Goal: Task Accomplishment & Management: Use online tool/utility

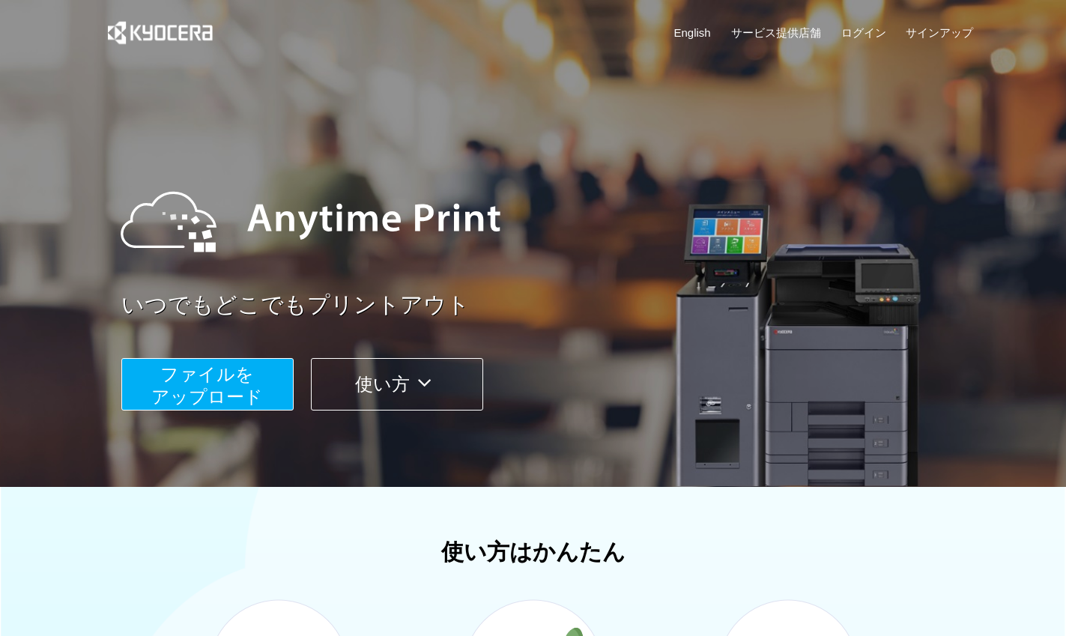
click at [216, 395] on span "ファイルを ​​アップロード" at bounding box center [207, 385] width 112 height 43
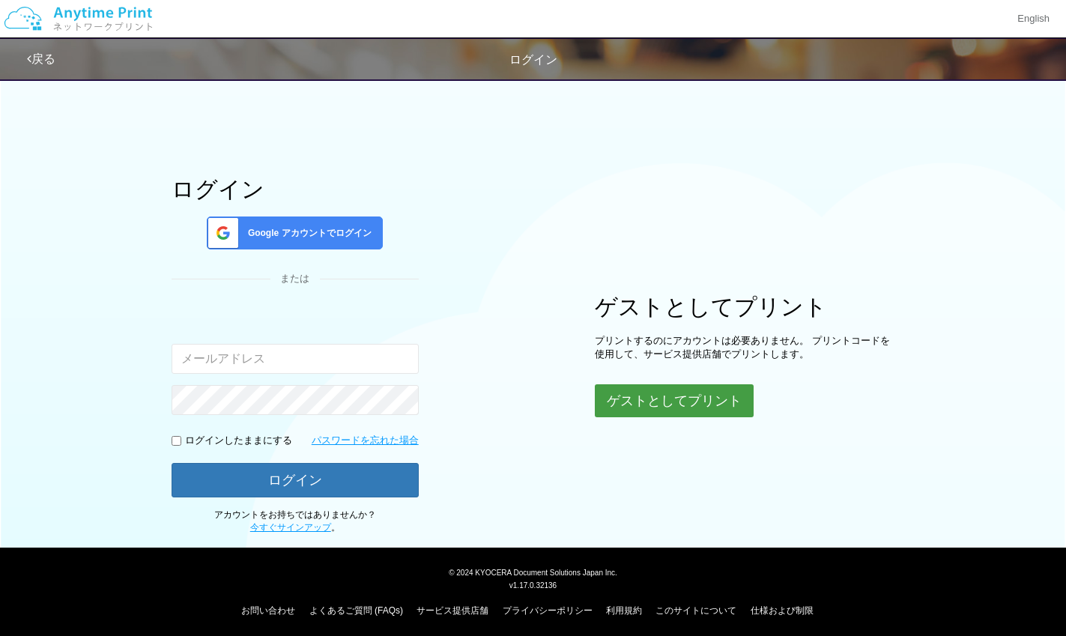
click at [634, 390] on button "ゲストとしてプリント" at bounding box center [674, 400] width 159 height 33
click at [634, 399] on body "English 戻る ログイン ログイン Google アカウントでログイン または 入力されたメールアドレスまたはパスワードが正しくありません。" at bounding box center [533, 318] width 1066 height 636
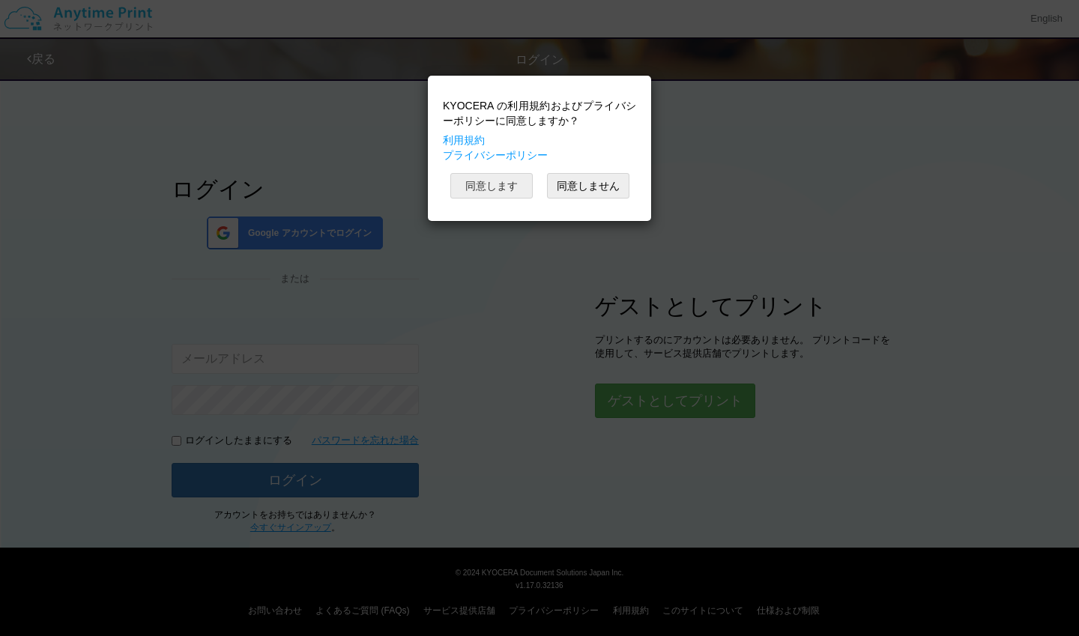
click at [503, 184] on button "同意します" at bounding box center [491, 185] width 82 height 25
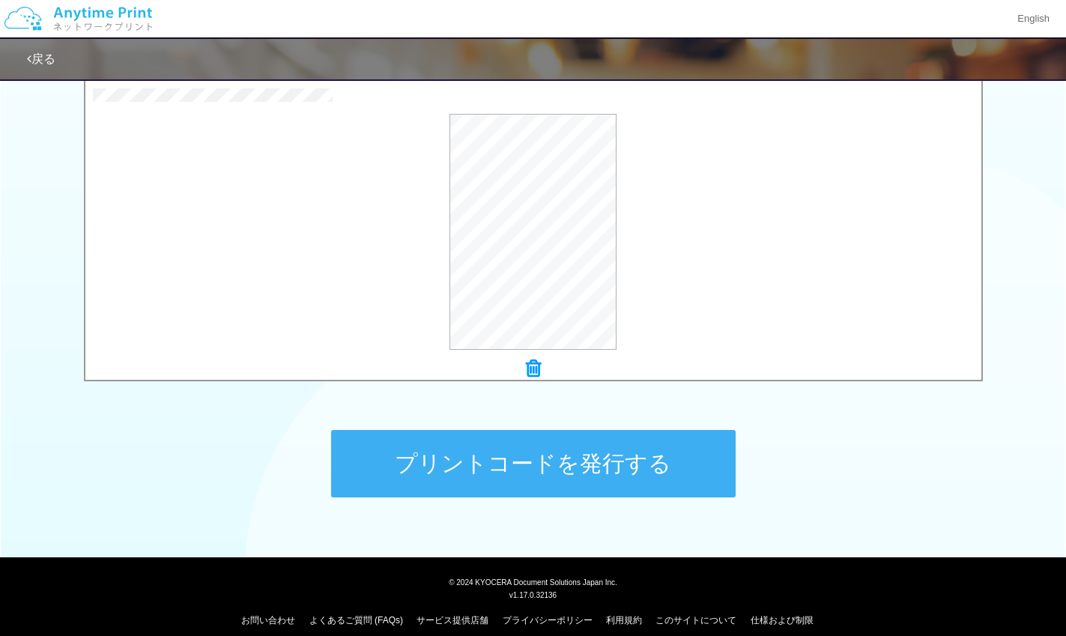
scroll to position [503, 0]
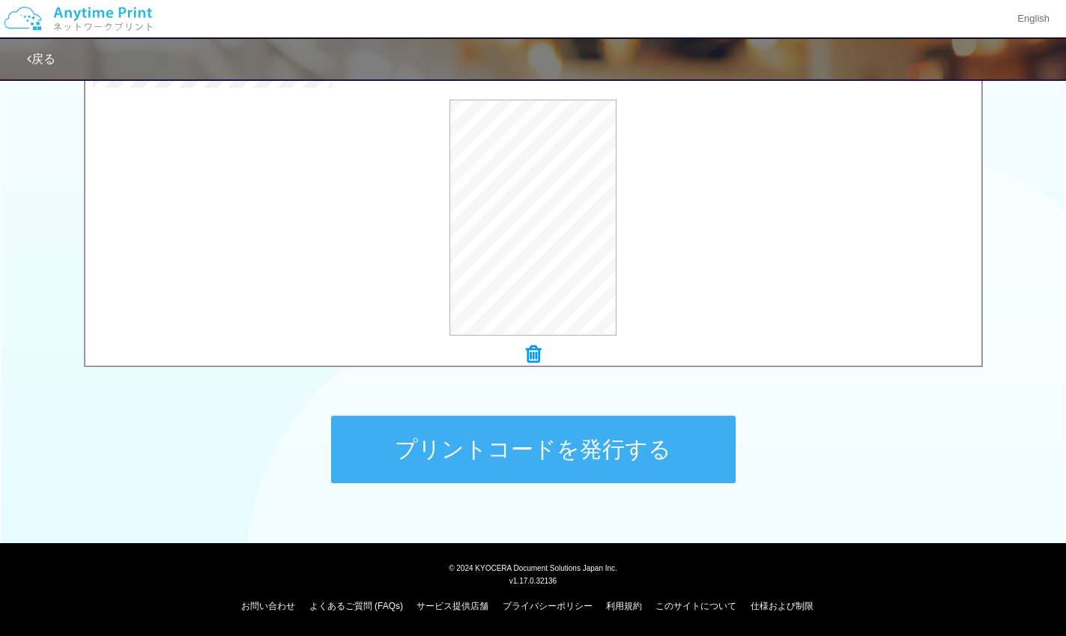
click at [607, 443] on button "プリントコードを発行する" at bounding box center [533, 449] width 404 height 67
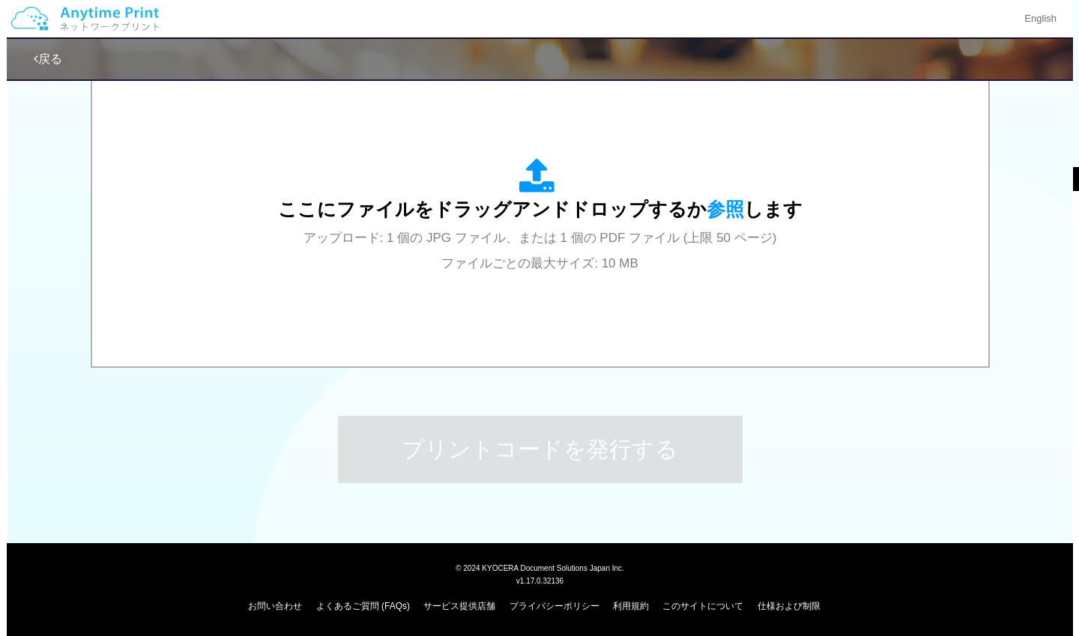
scroll to position [0, 0]
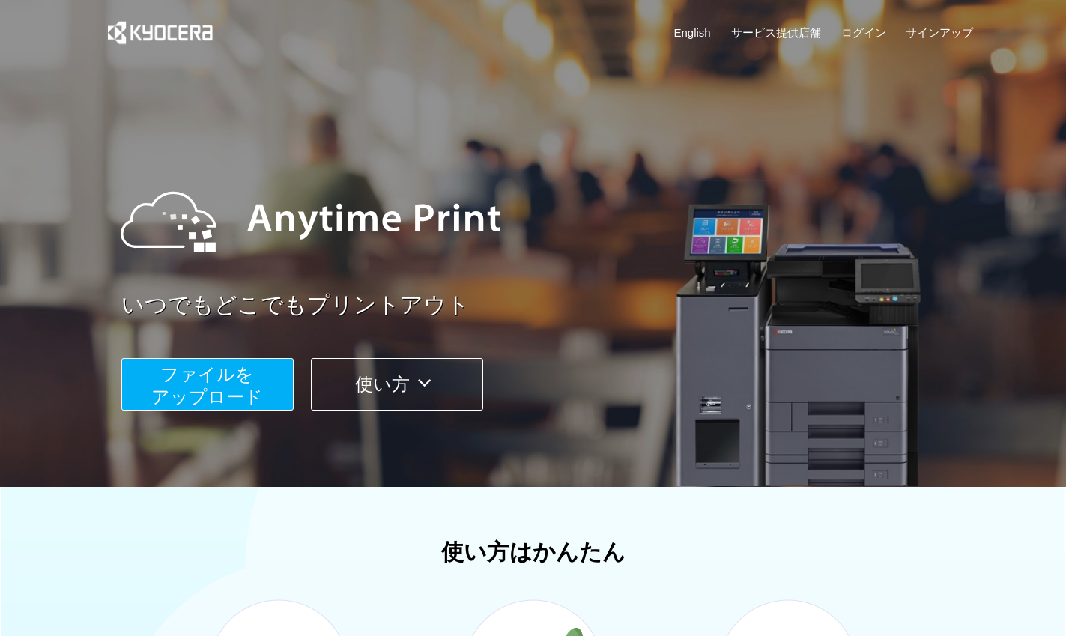
click at [202, 397] on span "ファイルを ​​アップロード" at bounding box center [207, 385] width 112 height 43
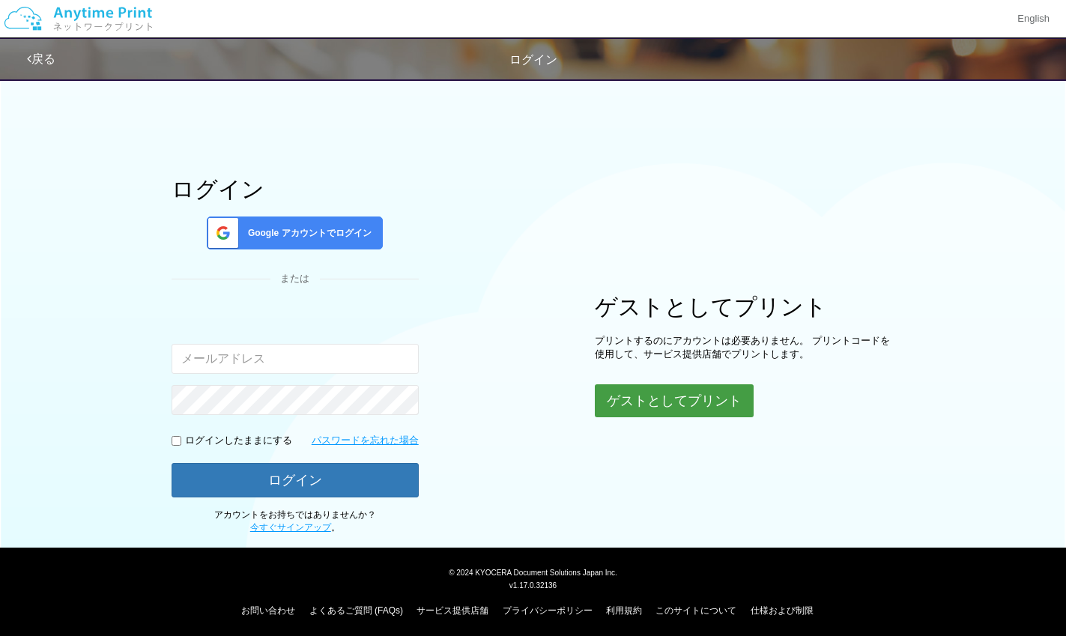
click at [665, 410] on button "ゲストとしてプリント" at bounding box center [674, 400] width 159 height 33
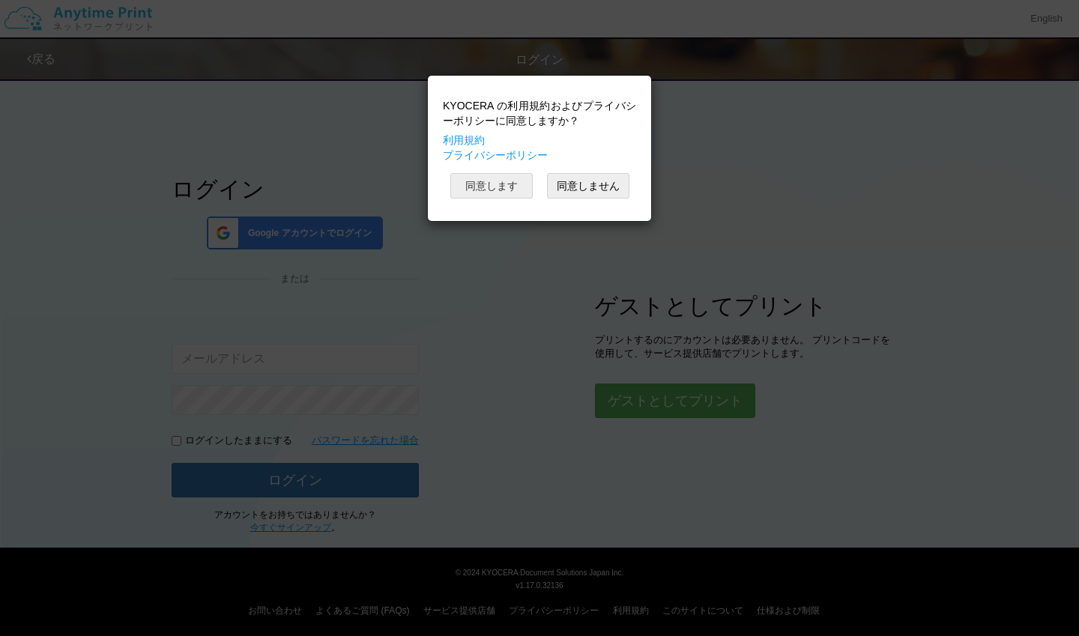
click at [508, 184] on button "同意します" at bounding box center [491, 185] width 82 height 25
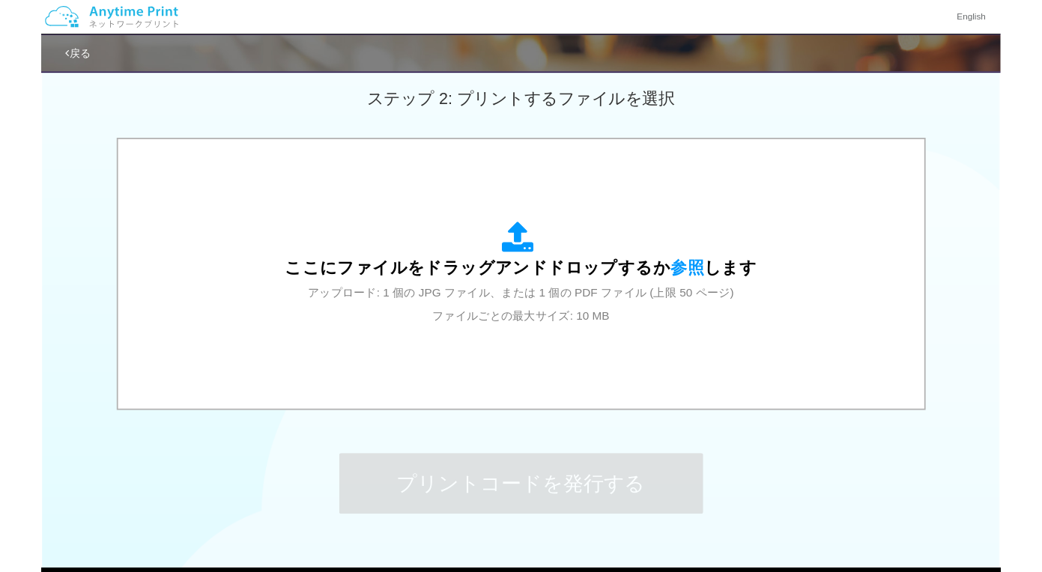
scroll to position [503, 0]
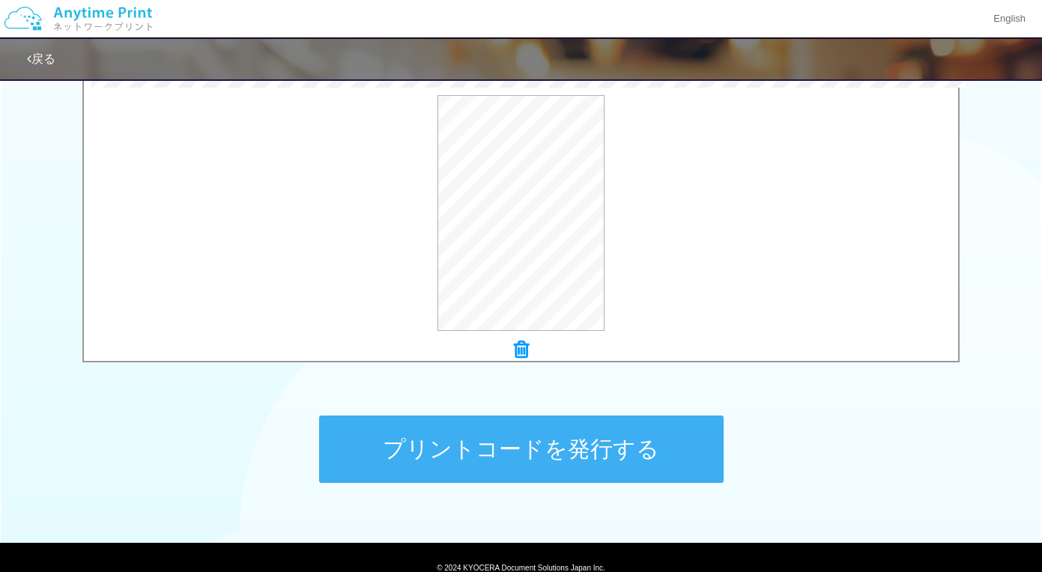
click at [639, 449] on button "プリントコードを発行する" at bounding box center [521, 449] width 404 height 67
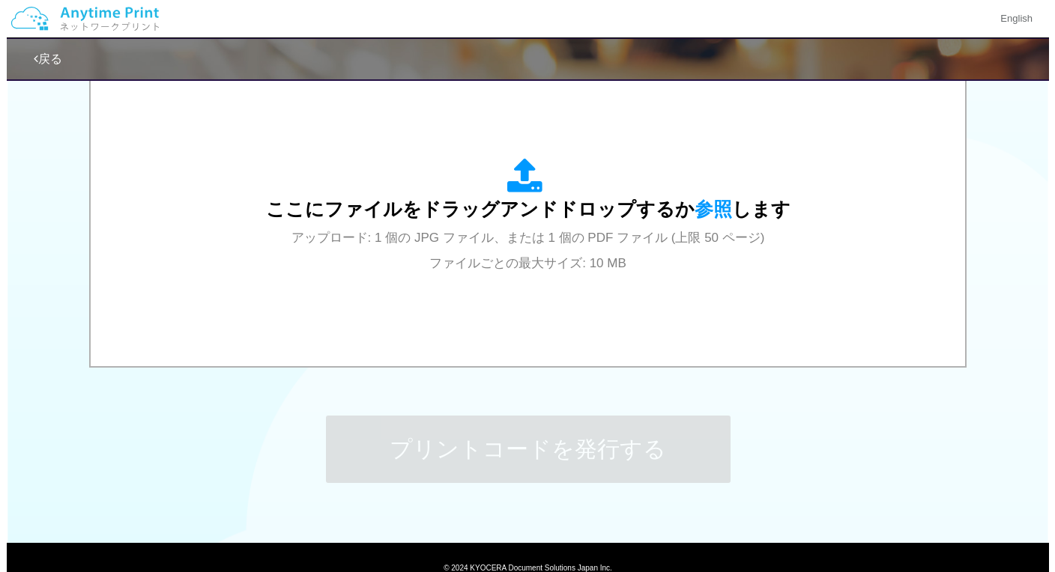
scroll to position [0, 0]
